Goal: Use online tool/utility: Utilize a website feature to perform a specific function

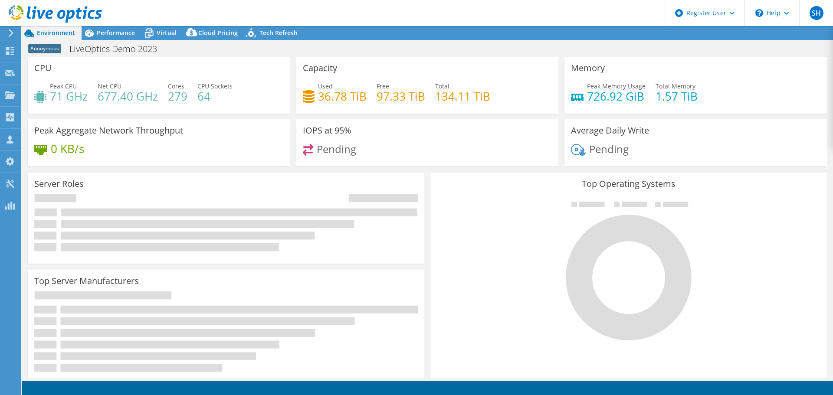
select select "USEast"
select select "GBP"
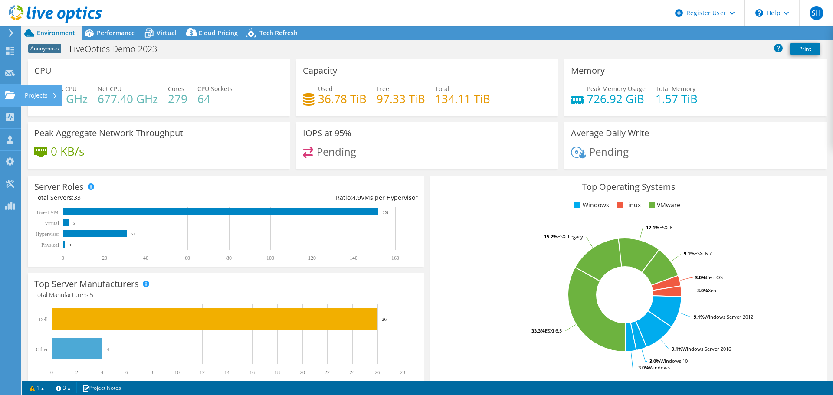
click at [10, 96] on use at bounding box center [10, 94] width 10 height 7
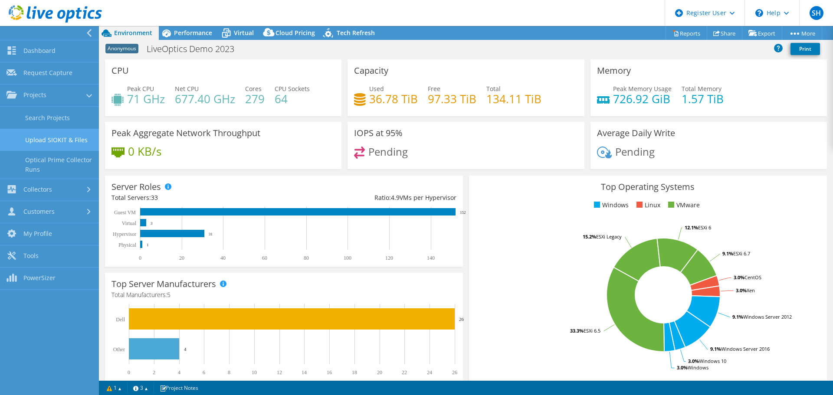
click at [66, 143] on link "Upload SIOKIT & Files" at bounding box center [49, 140] width 99 height 22
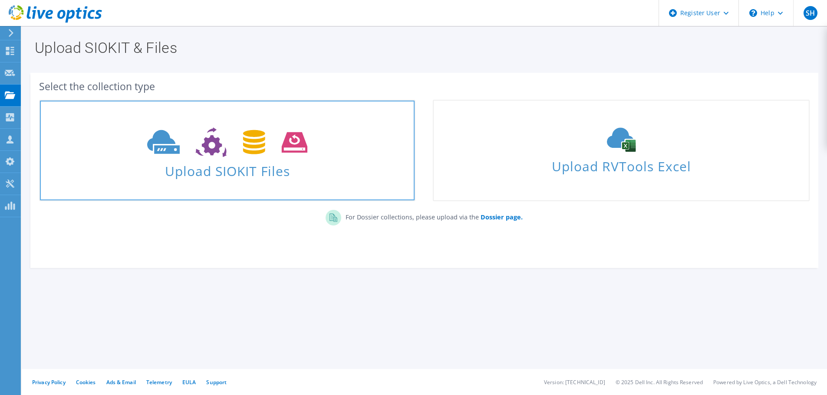
click at [332, 146] on span at bounding box center [227, 141] width 374 height 36
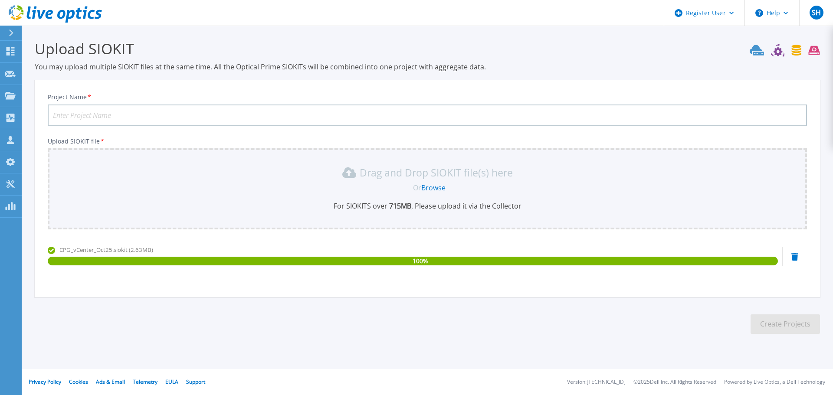
click at [305, 113] on input "Project Name *" at bounding box center [427, 116] width 759 height 22
type input "VXRAIL cluster"
click at [790, 325] on button "Create Projects" at bounding box center [785, 325] width 69 height 20
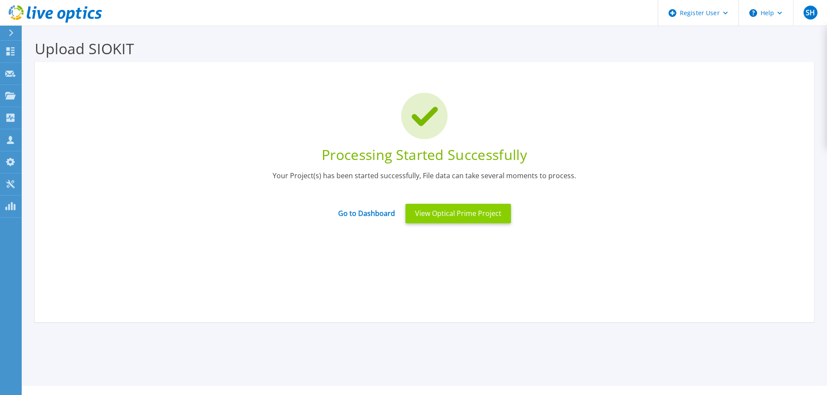
click at [422, 212] on button "View Optical Prime Project" at bounding box center [457, 214] width 105 height 20
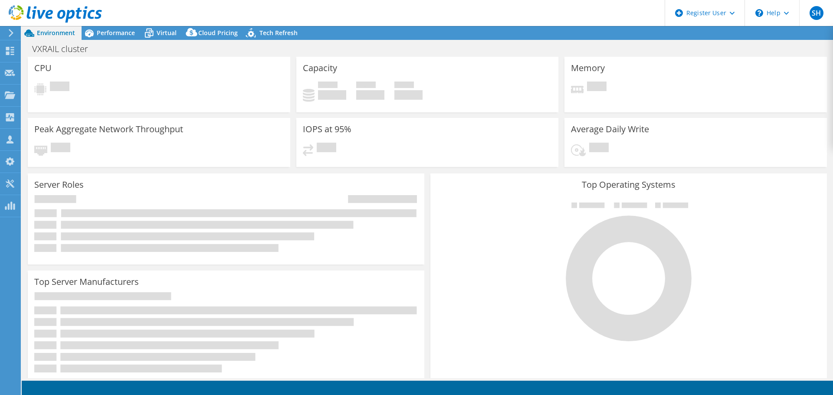
select select "USD"
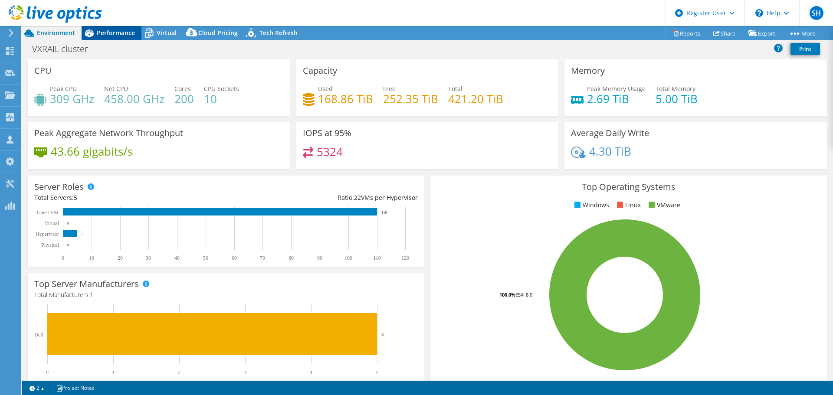
click at [114, 30] on span "Performance" at bounding box center [116, 33] width 38 height 8
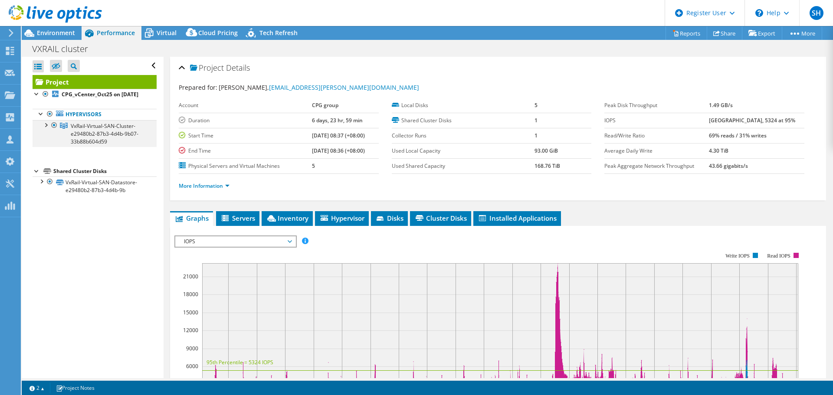
click at [44, 129] on div at bounding box center [45, 124] width 9 height 9
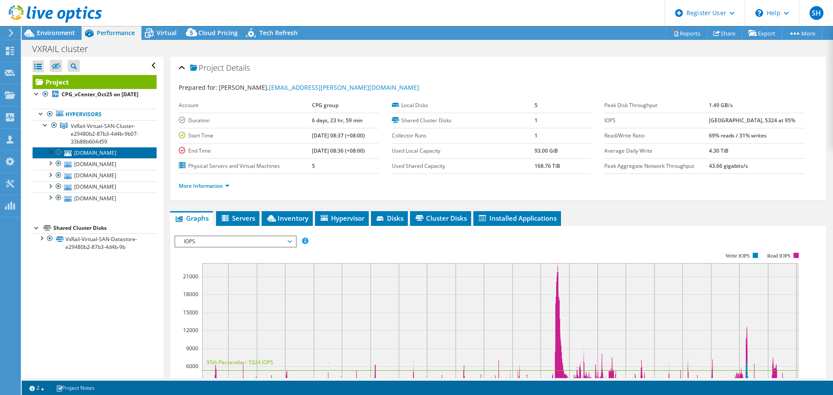
click at [49, 158] on link "[DOMAIN_NAME]" at bounding box center [95, 152] width 124 height 11
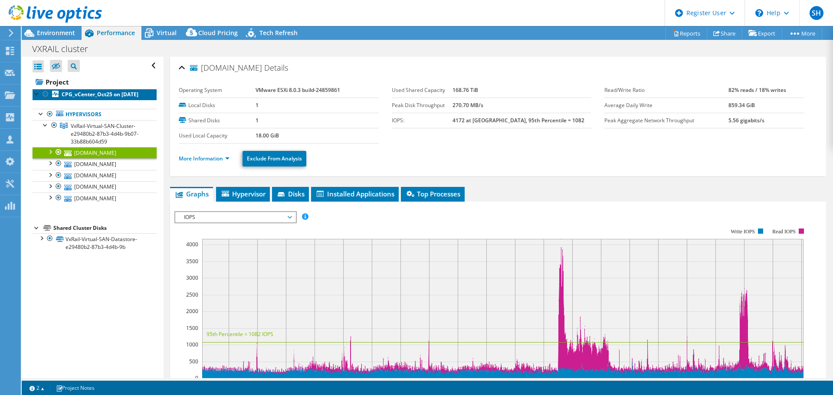
click at [115, 99] on link "CPG_vCenter_Oct25 on [DATE]" at bounding box center [95, 94] width 124 height 11
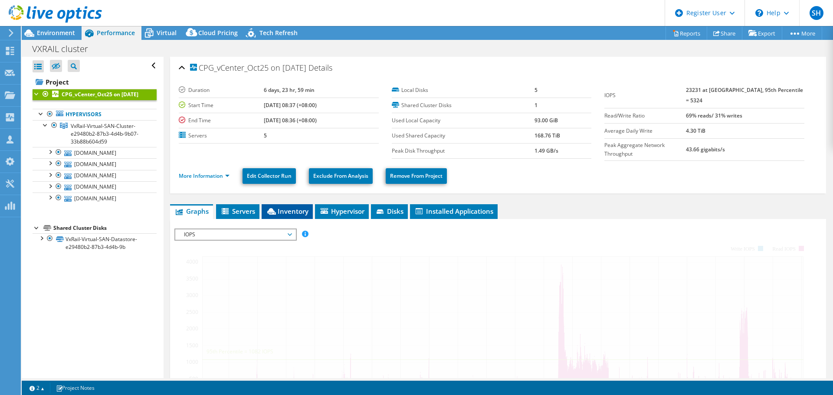
click at [306, 217] on li "Inventory" at bounding box center [287, 211] width 51 height 15
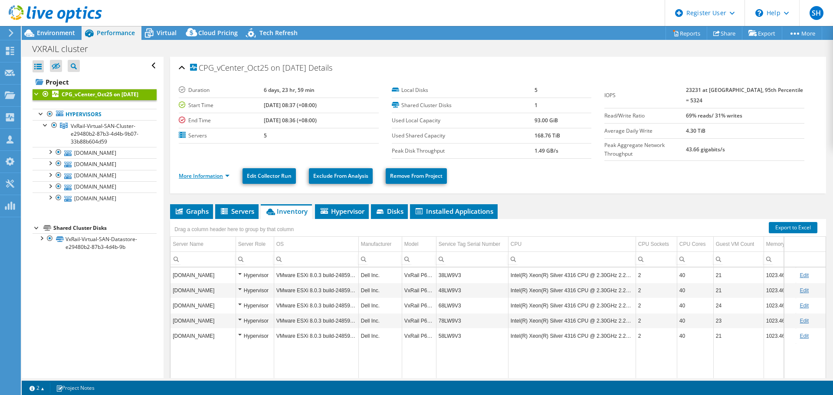
click at [226, 174] on link "More Information" at bounding box center [204, 175] width 51 height 7
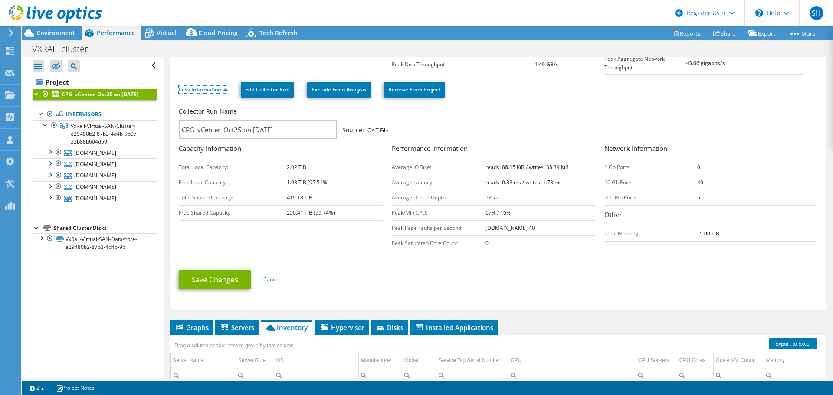
scroll to position [85, 0]
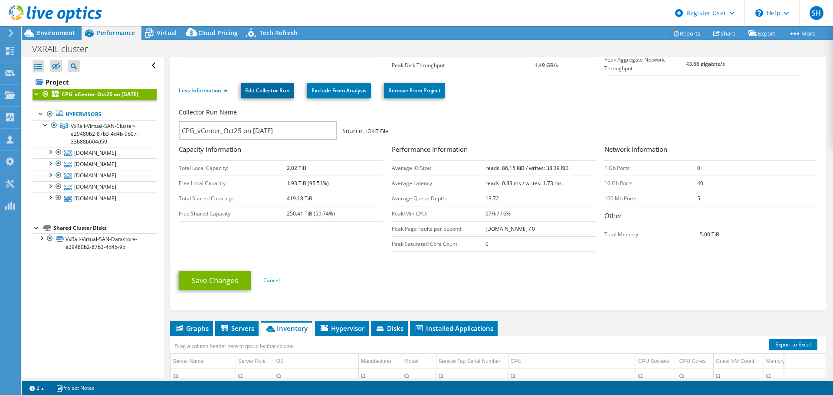
click at [272, 90] on link "Edit Collector Run" at bounding box center [267, 91] width 53 height 16
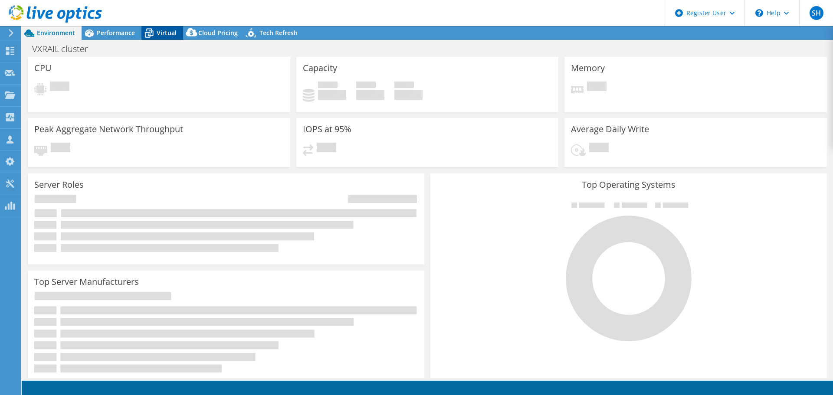
select select "USD"
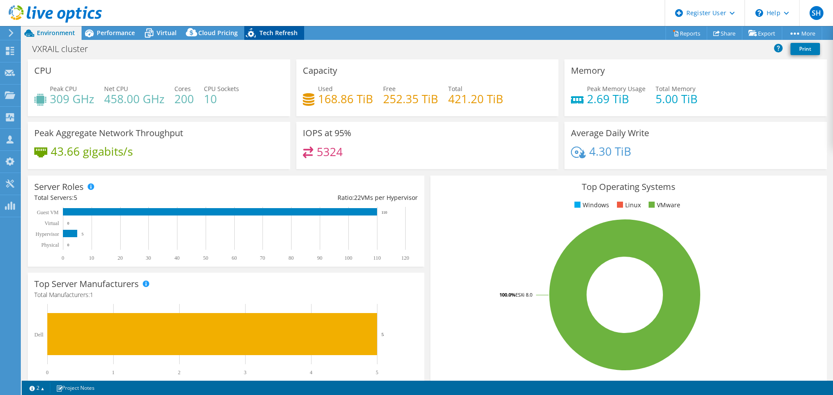
click at [278, 31] on span "Tech Refresh" at bounding box center [278, 33] width 38 height 8
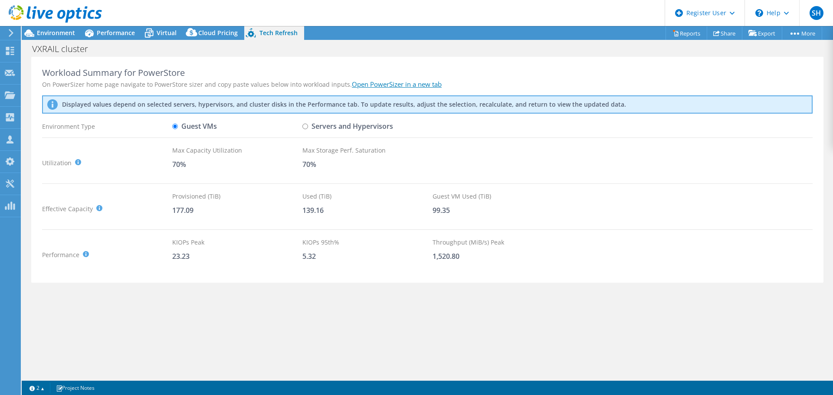
click at [358, 86] on link "Open PowerSizer in a new tab" at bounding box center [397, 84] width 90 height 9
click at [306, 127] on input "Servers and Hypervisors" at bounding box center [305, 127] width 6 height 6
radio input "true"
click at [200, 129] on label "Guest VMs" at bounding box center [194, 126] width 45 height 15
click at [178, 129] on input "Guest VMs" at bounding box center [175, 127] width 6 height 6
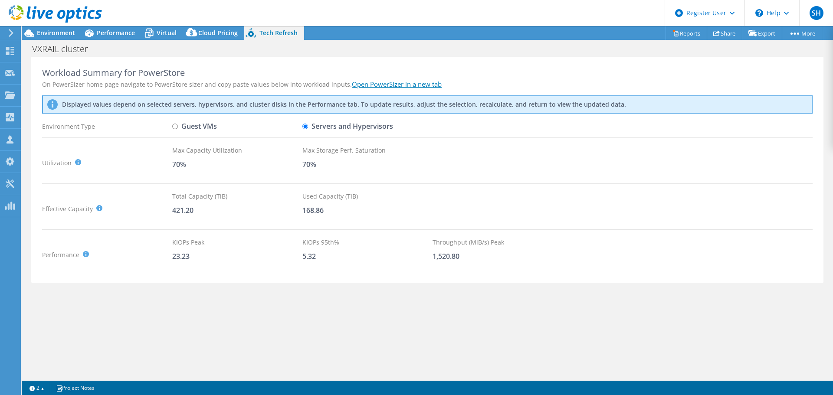
radio input "true"
radio input "false"
click at [121, 38] on div "Performance" at bounding box center [112, 33] width 60 height 14
